Goal: Task Accomplishment & Management: Complete application form

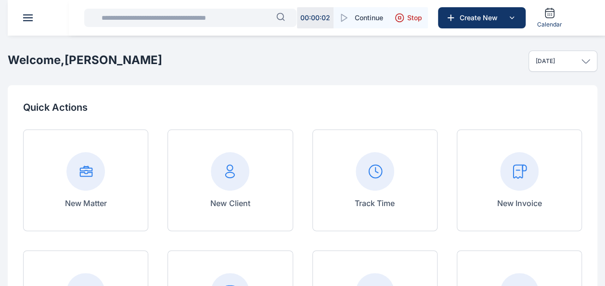
click at [486, 167] on div "New Invoice" at bounding box center [519, 181] width 125 height 102
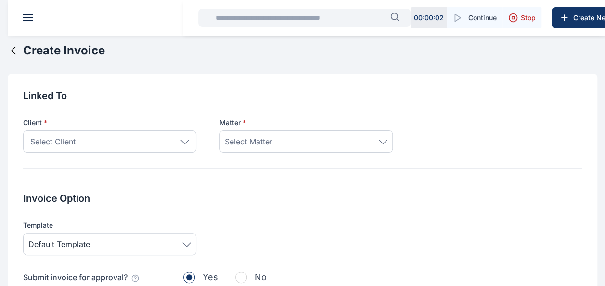
click at [188, 143] on icon at bounding box center [185, 142] width 9 height 4
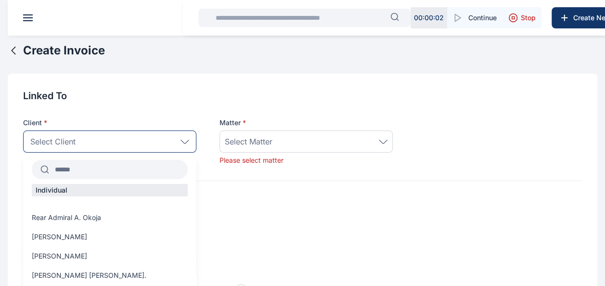
click at [137, 172] on input "text" at bounding box center [118, 169] width 139 height 17
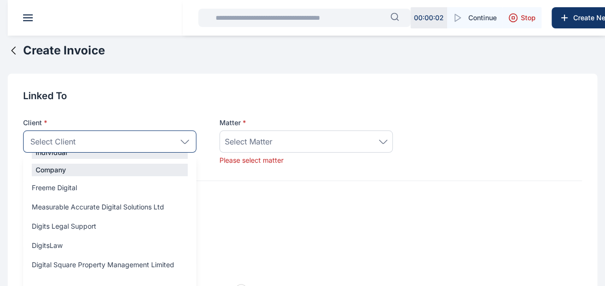
scroll to position [51, 0]
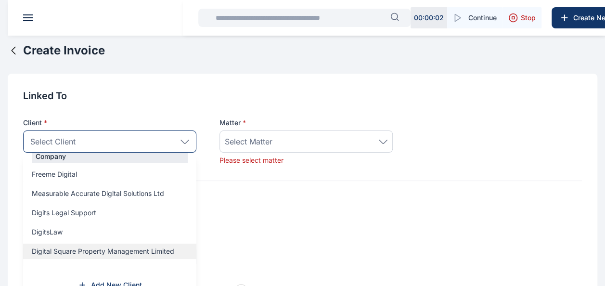
type input "****"
click at [148, 251] on span "Digital Square Property Management Limited" at bounding box center [103, 252] width 143 height 10
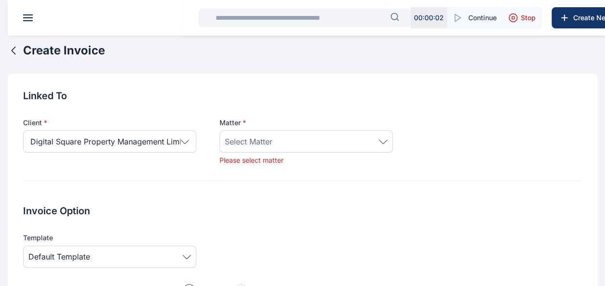
click at [382, 137] on div "Select Matter" at bounding box center [306, 142] width 163 height 12
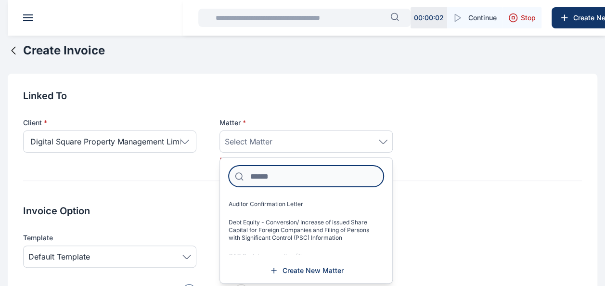
click at [304, 172] on input at bounding box center [306, 176] width 155 height 21
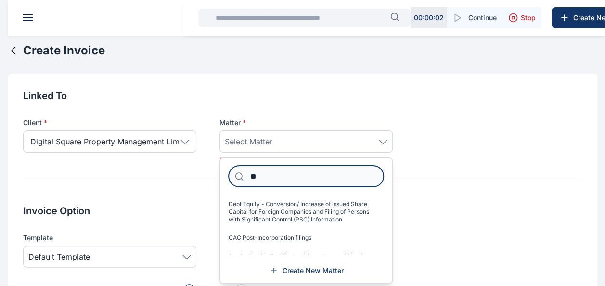
type input "*"
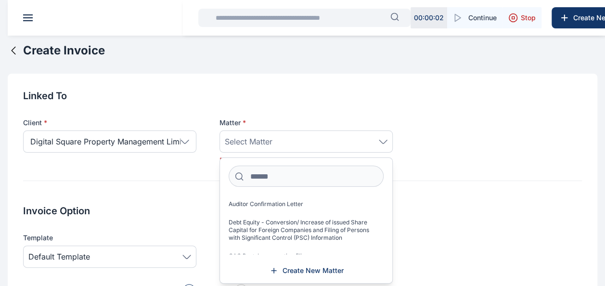
click at [393, 218] on div "Auditor Confirmation Letter Debt Equity - Conversion/ Increase of issued Share …" at bounding box center [306, 221] width 173 height 126
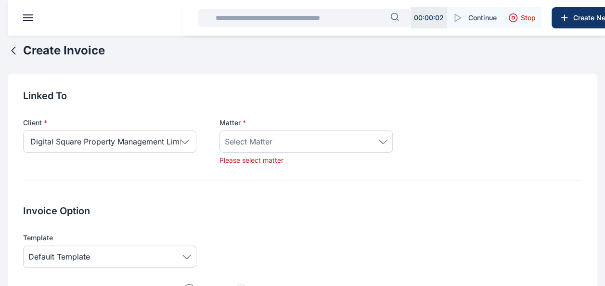
click at [384, 135] on div "Select Matter" at bounding box center [306, 142] width 173 height 22
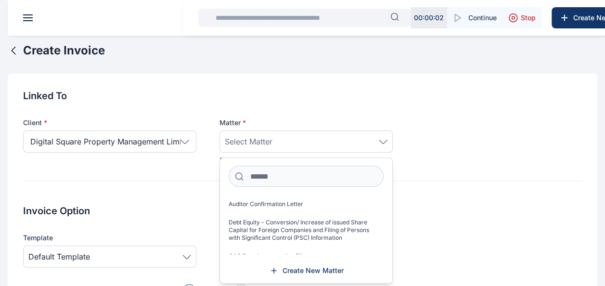
scroll to position [39, 0]
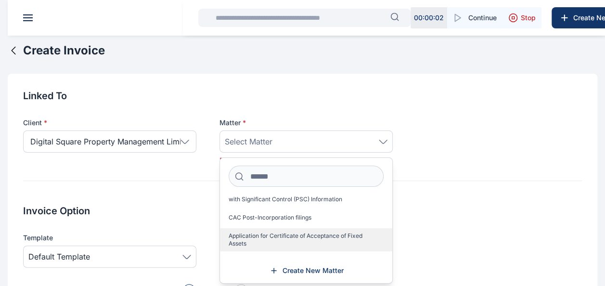
click at [353, 243] on span "Application for Certificate of Acceptance of Fixed Assets" at bounding box center [302, 239] width 147 height 15
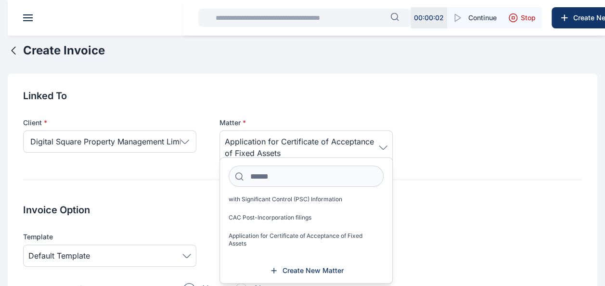
click at [441, 220] on div "Invoice Option Template Default Template Submit invoice for approval? Yes No" at bounding box center [302, 257] width 559 height 108
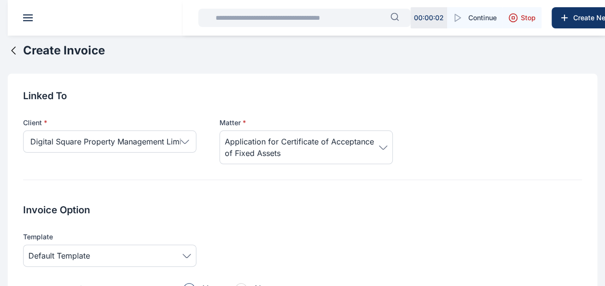
click at [522, 124] on div "Client * Digital Square Property Management Limited **** Individual Company Fre…" at bounding box center [302, 134] width 559 height 62
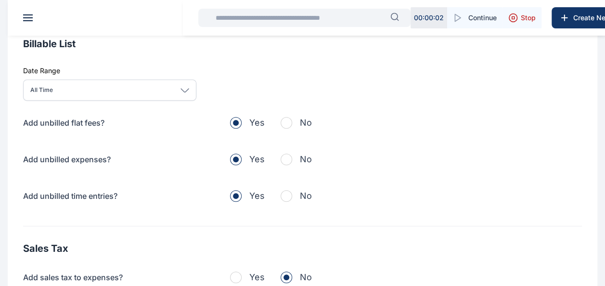
scroll to position [308, 0]
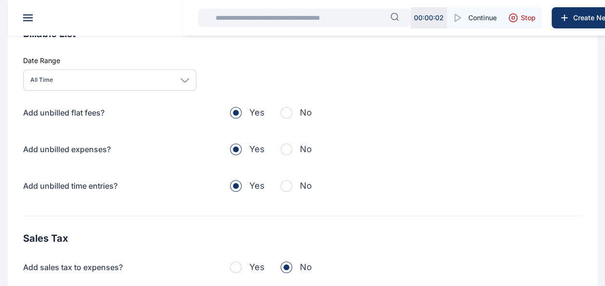
click at [292, 113] on button "No" at bounding box center [296, 112] width 31 height 13
click at [287, 148] on span "button" at bounding box center [287, 150] width 12 height 12
click at [287, 184] on span "button" at bounding box center [287, 186] width 12 height 12
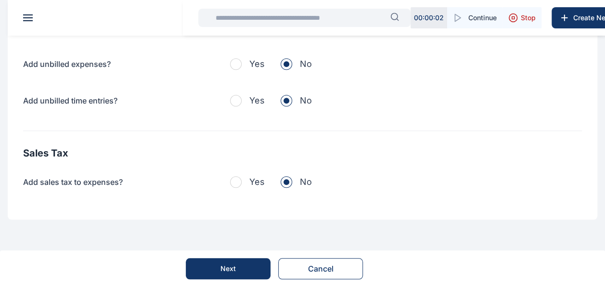
click at [228, 267] on div "Next" at bounding box center [228, 269] width 15 height 10
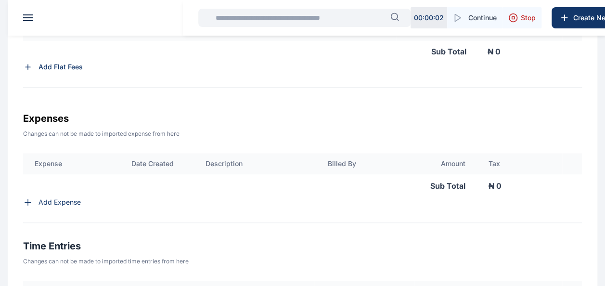
click at [59, 56] on div "Sub Total" at bounding box center [250, 51] width 454 height 21
click at [70, 68] on p "Add Flat Fees" at bounding box center [61, 67] width 44 height 10
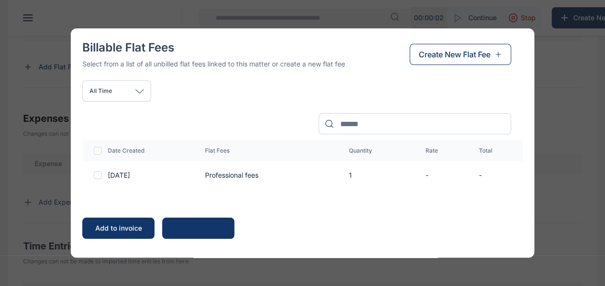
click at [251, 181] on td "Professional fees" at bounding box center [266, 174] width 144 height 27
click at [100, 174] on div at bounding box center [98, 175] width 8 height 8
click at [129, 237] on button "Add to invoice" at bounding box center [118, 228] width 72 height 21
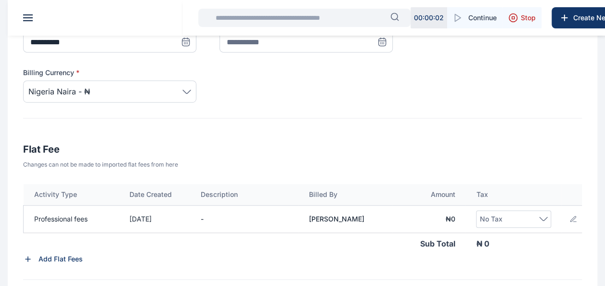
scroll to position [230, 0]
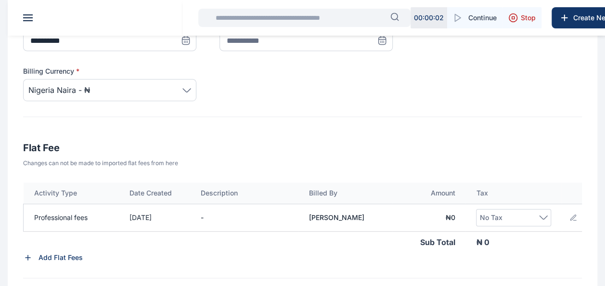
click at [574, 215] on icon at bounding box center [574, 218] width 8 height 8
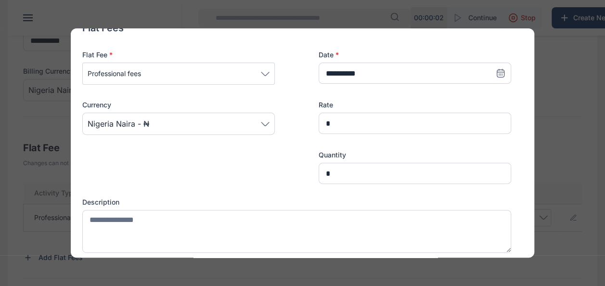
scroll to position [146, 0]
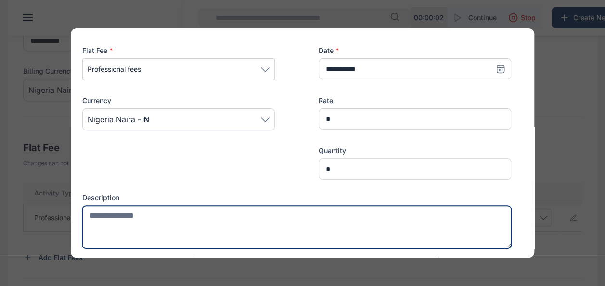
click at [344, 209] on textarea at bounding box center [296, 227] width 429 height 43
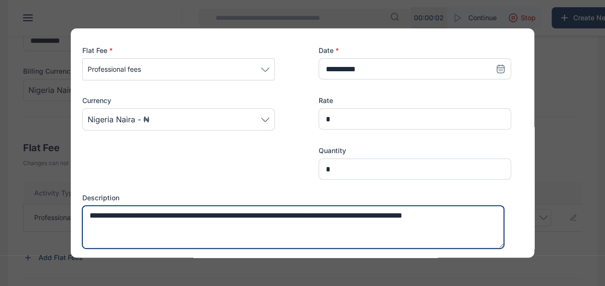
type textarea "**********"
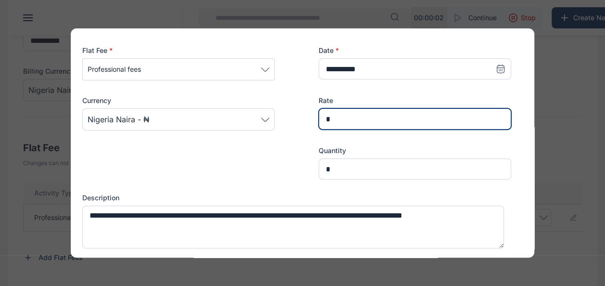
click at [344, 118] on input "*" at bounding box center [415, 118] width 193 height 21
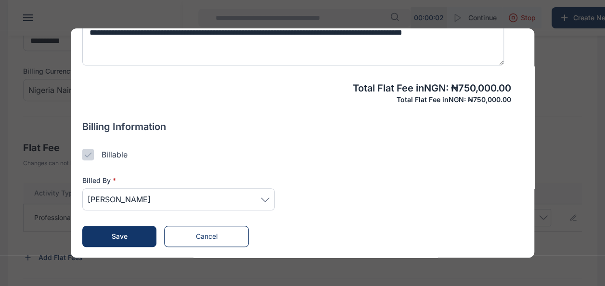
type input "*******"
click at [135, 229] on button "Save" at bounding box center [119, 236] width 74 height 21
click at [133, 236] on button "Save" at bounding box center [119, 236] width 74 height 21
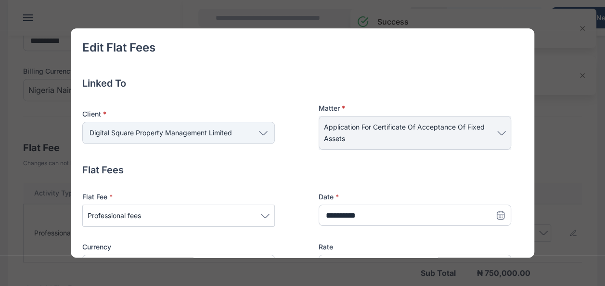
click at [592, 117] on div "Edit Flat Fees Linked To Client * Digital Square Property Management Limited In…" at bounding box center [302, 143] width 605 height 286
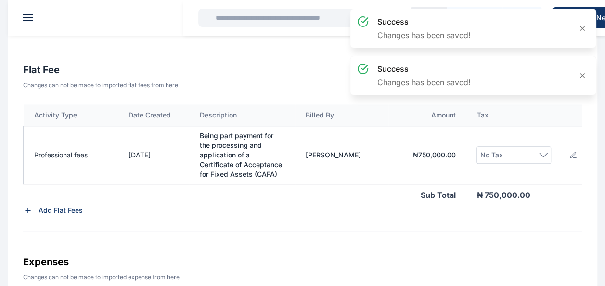
scroll to position [321, 0]
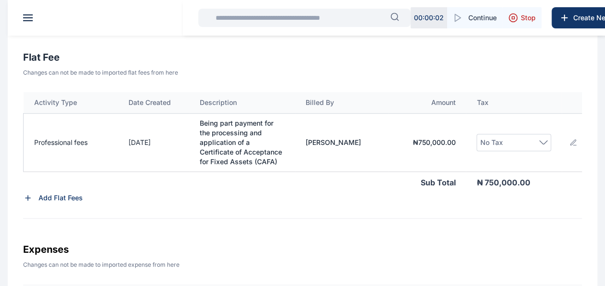
click at [545, 143] on icon at bounding box center [544, 142] width 8 height 3
click at [532, 195] on div "No Tax VAT - 7.50% Add Tax" at bounding box center [514, 210] width 74 height 83
click at [540, 141] on icon at bounding box center [544, 142] width 8 height 3
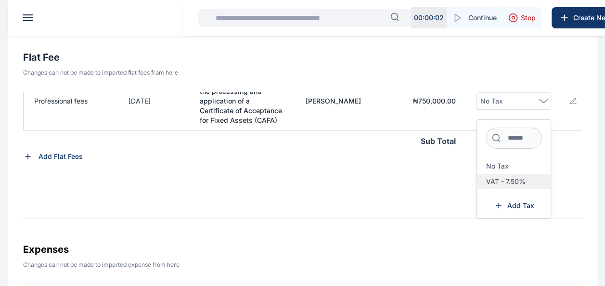
click at [517, 181] on span "VAT - 7.50%" at bounding box center [505, 182] width 39 height 8
click at [349, 168] on div "Activity Type Date Created Description Billed By Amount Tax Professional fees […" at bounding box center [302, 155] width 559 height 127
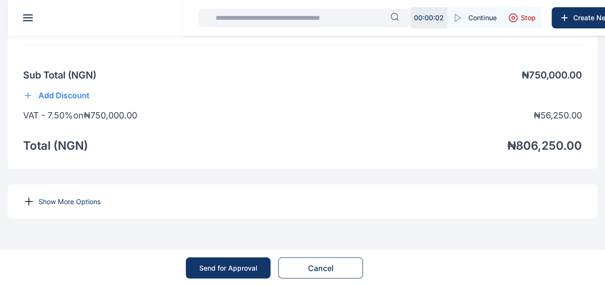
scroll to position [793, 0]
click at [61, 202] on p "Show More Options" at bounding box center [70, 202] width 62 height 10
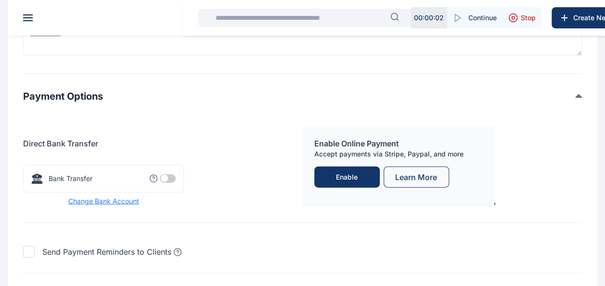
scroll to position [1105, 0]
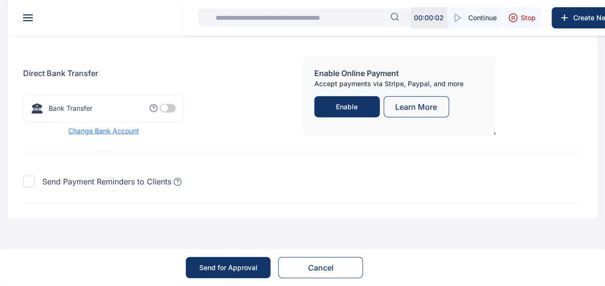
click at [165, 106] on span at bounding box center [168, 108] width 16 height 9
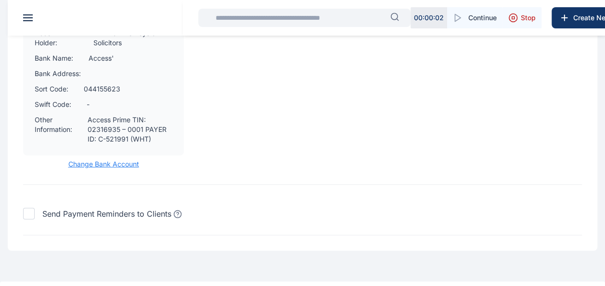
scroll to position [1285, 0]
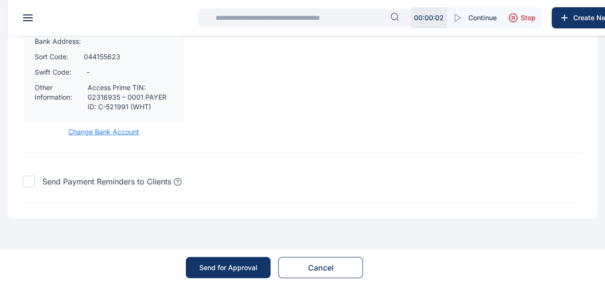
click at [121, 133] on span "Change Bank Account" at bounding box center [103, 132] width 161 height 10
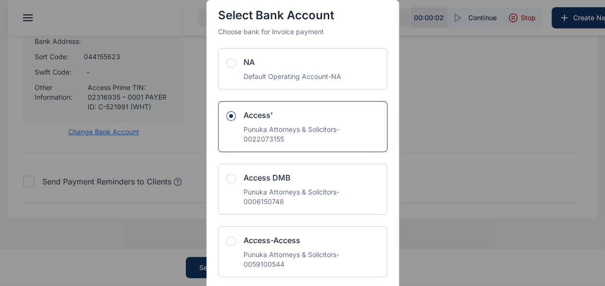
click at [226, 179] on span "button" at bounding box center [231, 179] width 10 height 10
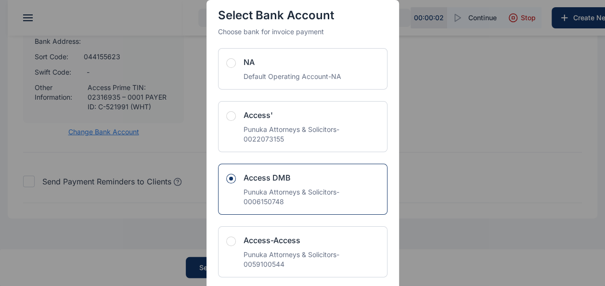
click at [226, 114] on span "button" at bounding box center [231, 116] width 10 height 10
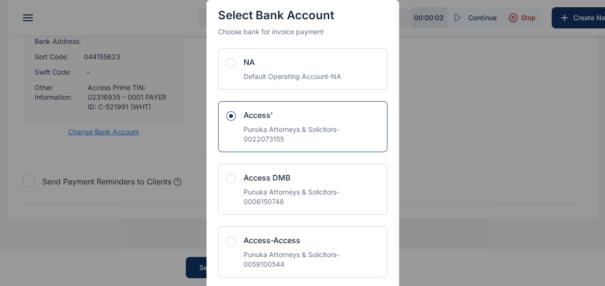
click at [527, 150] on div "Select Bank Account Choose bank for invoice payment NA Default Operating Accoun…" at bounding box center [302, 143] width 605 height 286
click at [419, 167] on div "Select Bank Account Choose bank for invoice payment NA Default Operating Accoun…" at bounding box center [302, 143] width 605 height 286
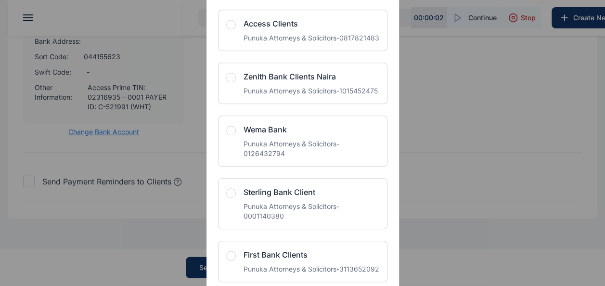
scroll to position [2343, 0]
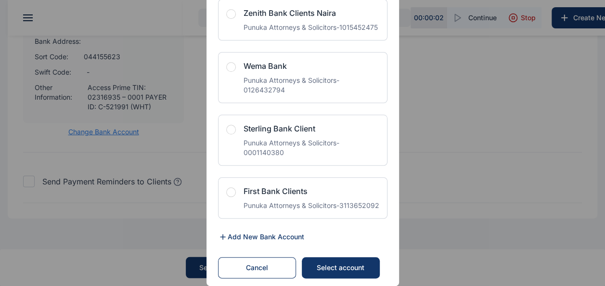
click at [366, 274] on button "Select account" at bounding box center [341, 267] width 78 height 21
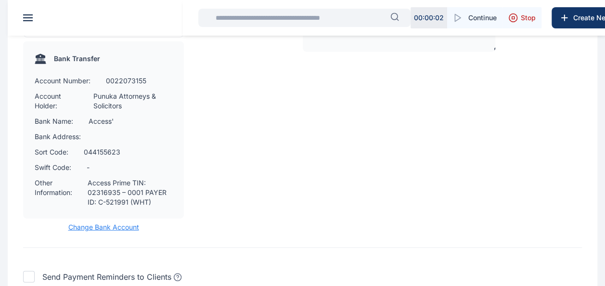
scroll to position [1285, 0]
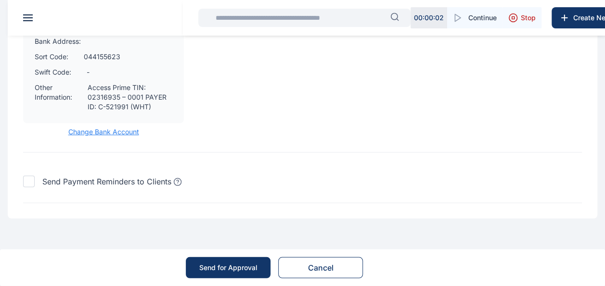
click at [235, 270] on div "Send for Approval" at bounding box center [228, 268] width 58 height 10
click at [240, 267] on div "Send for Approval" at bounding box center [228, 268] width 58 height 10
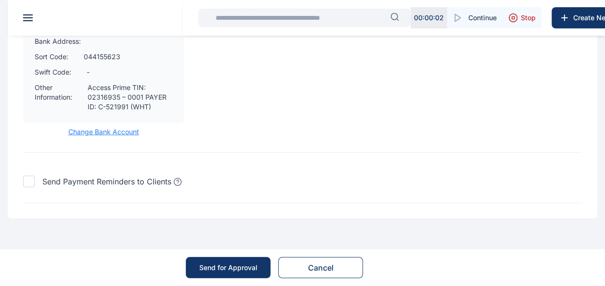
click at [240, 267] on div "Send for Approval" at bounding box center [228, 268] width 58 height 10
click at [521, 15] on button "Stop" at bounding box center [522, 17] width 39 height 21
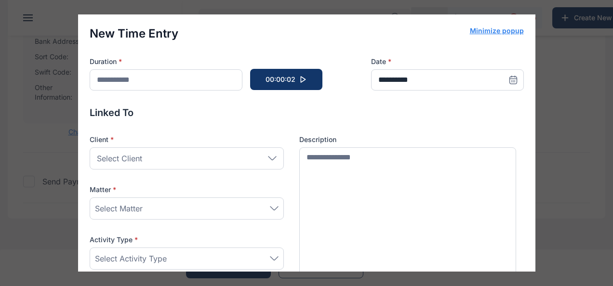
type input "*******"
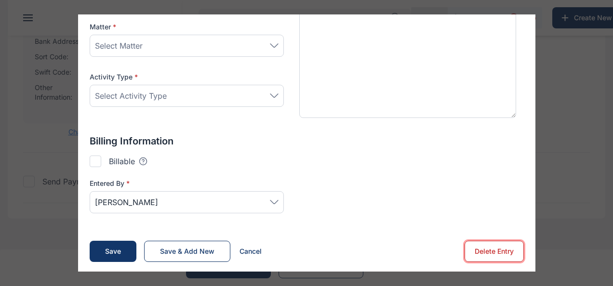
click at [470, 244] on button "Delete Entry" at bounding box center [493, 251] width 59 height 21
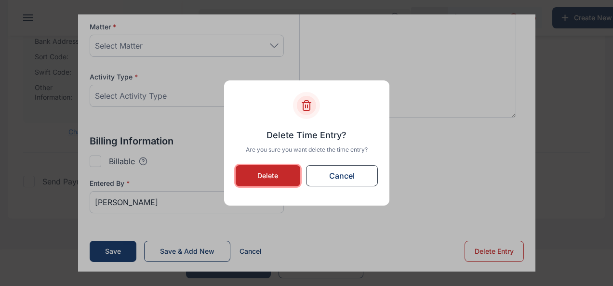
click at [285, 181] on button "Delete" at bounding box center [268, 175] width 65 height 21
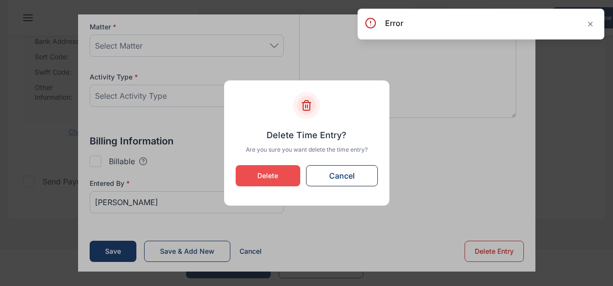
click at [350, 177] on button "Cancel" at bounding box center [342, 175] width 72 height 21
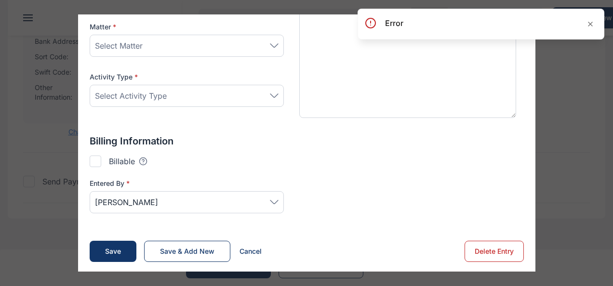
click at [246, 250] on button "Cancel" at bounding box center [250, 251] width 41 height 21
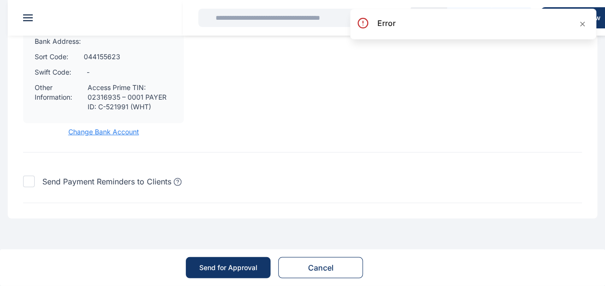
click at [247, 269] on div "Send for Approval" at bounding box center [228, 268] width 58 height 10
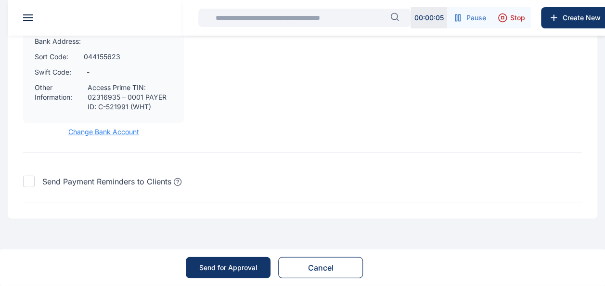
click at [247, 269] on div "Send for Approval" at bounding box center [228, 268] width 58 height 10
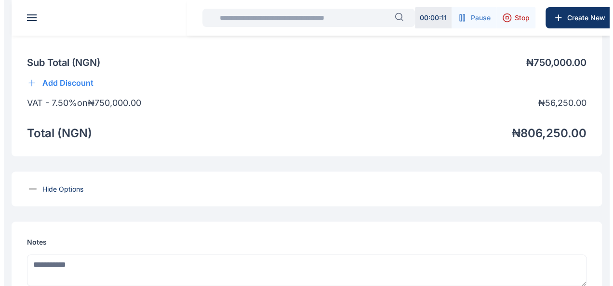
scroll to position [547, 0]
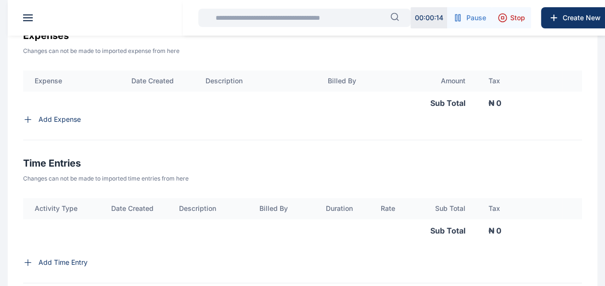
click at [507, 21] on icon at bounding box center [503, 18] width 10 height 10
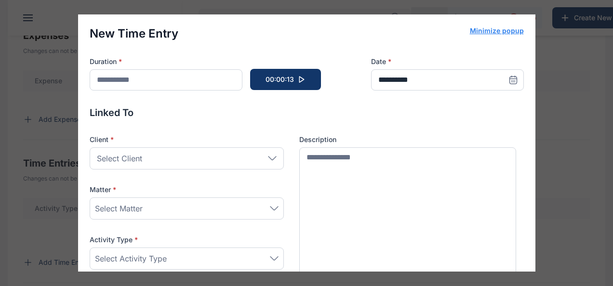
type input "*******"
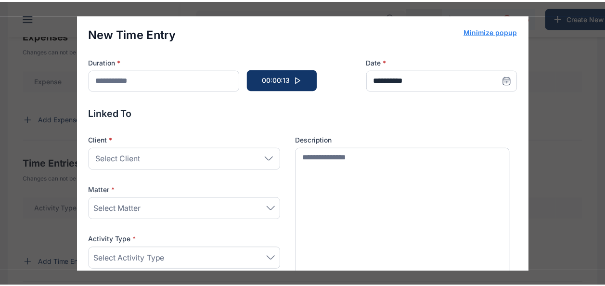
scroll to position [163, 0]
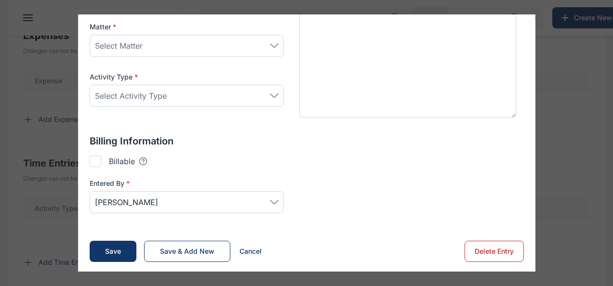
click at [246, 250] on button "Cancel" at bounding box center [250, 251] width 41 height 21
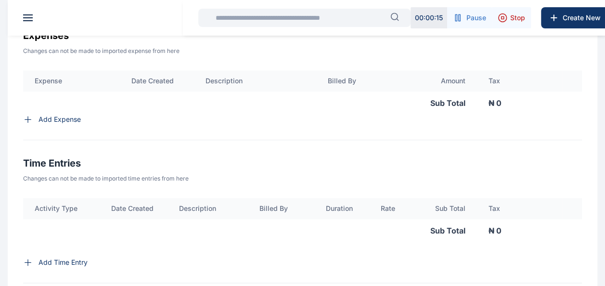
click at [460, 15] on icon "button" at bounding box center [458, 18] width 10 height 10
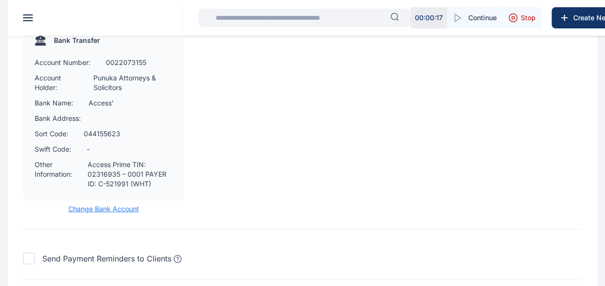
scroll to position [1298, 0]
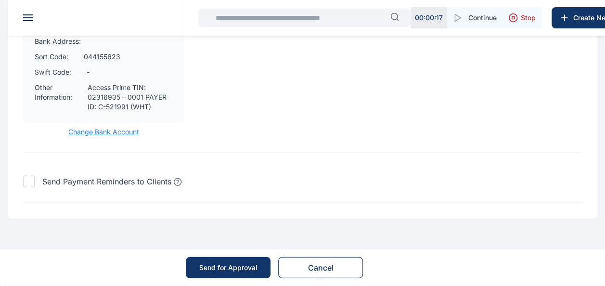
click at [236, 268] on div "Send for Approval" at bounding box center [228, 268] width 58 height 10
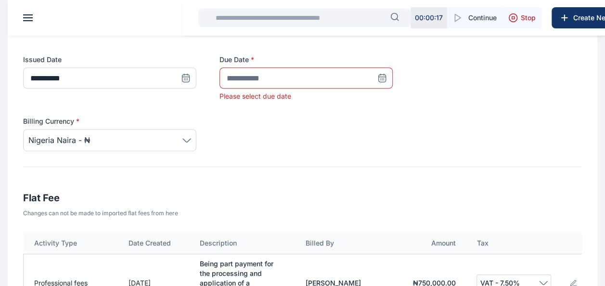
scroll to position [185, 0]
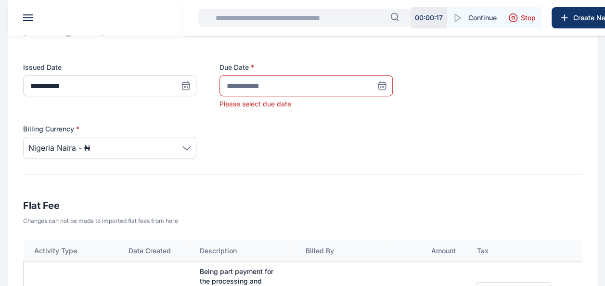
click at [382, 86] on icon at bounding box center [382, 86] width 0 height 0
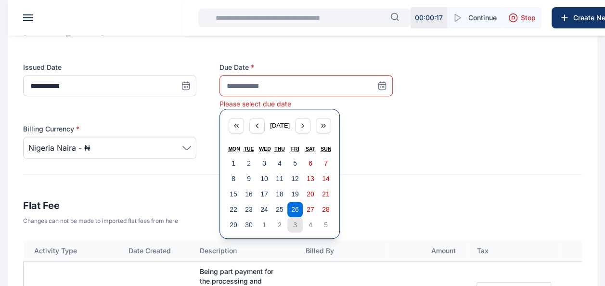
click at [292, 227] on button "3" at bounding box center [295, 224] width 15 height 15
type input "**********"
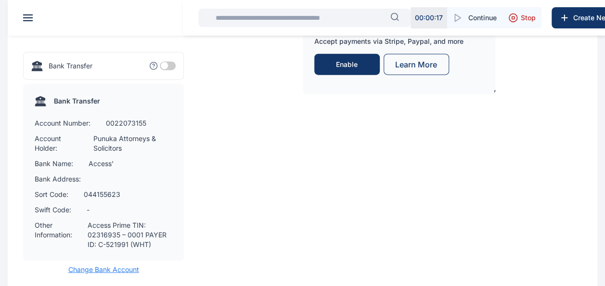
scroll to position [1285, 0]
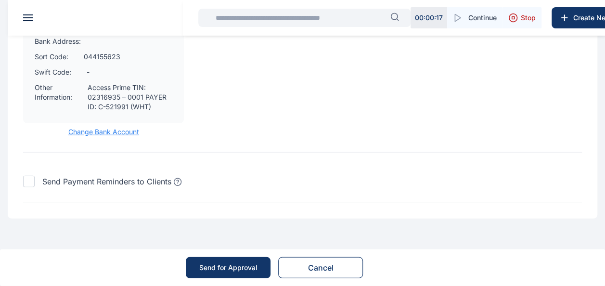
click at [246, 261] on button "Send for Approval" at bounding box center [228, 267] width 85 height 21
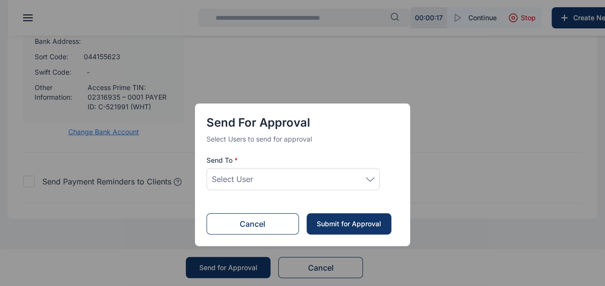
click at [303, 172] on div "Select User" at bounding box center [293, 179] width 173 height 22
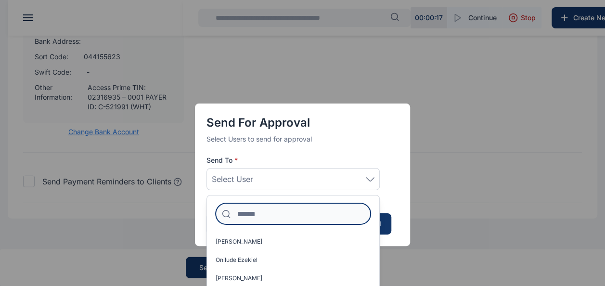
click at [293, 209] on input at bounding box center [293, 213] width 155 height 21
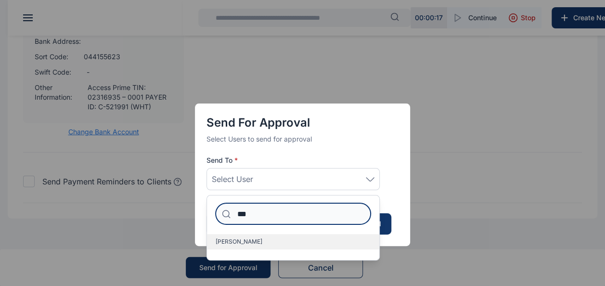
type input "***"
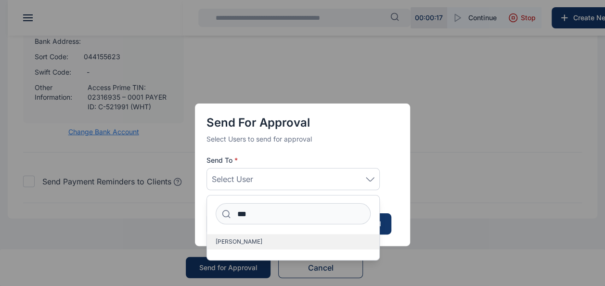
click at [249, 236] on label "Idigbe Elizabeth" at bounding box center [293, 241] width 172 height 15
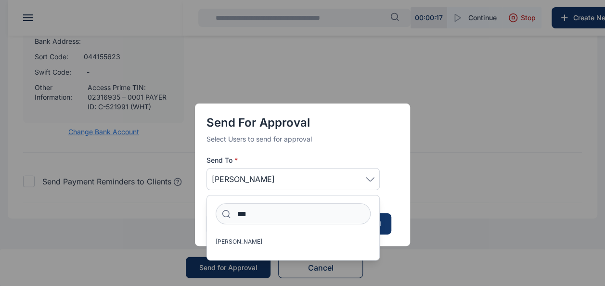
click at [405, 162] on div "Send for Approval Select Users to send for approval Send To * Idigbe Elizabeth …" at bounding box center [302, 175] width 215 height 143
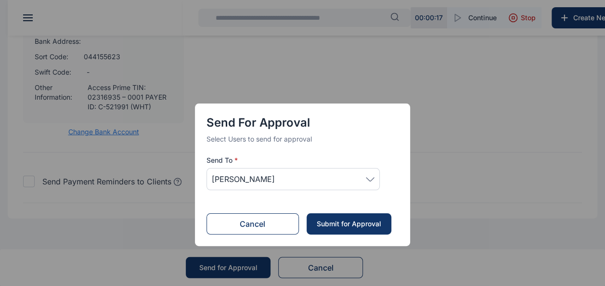
click at [370, 220] on div "Submit for Approval" at bounding box center [349, 224] width 66 height 10
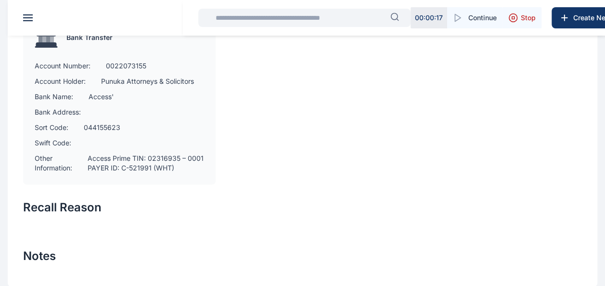
scroll to position [708, 0]
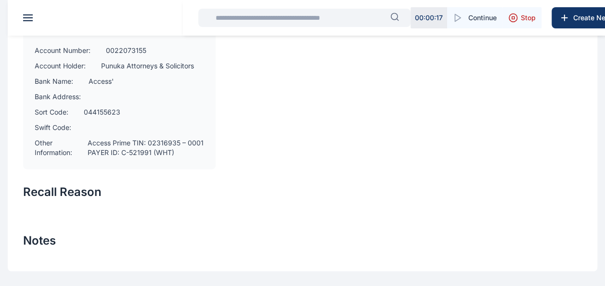
drag, startPoint x: 602, startPoint y: 265, endPoint x: 609, endPoint y: 261, distance: 8.6
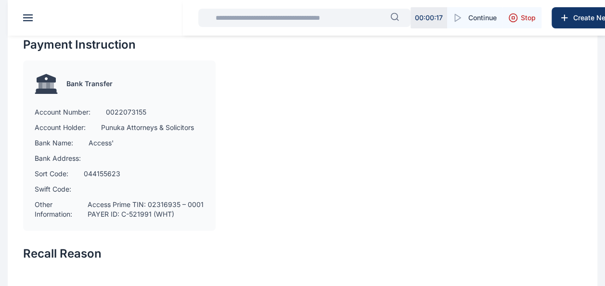
scroll to position [666, 0]
